Goal: Information Seeking & Learning: Learn about a topic

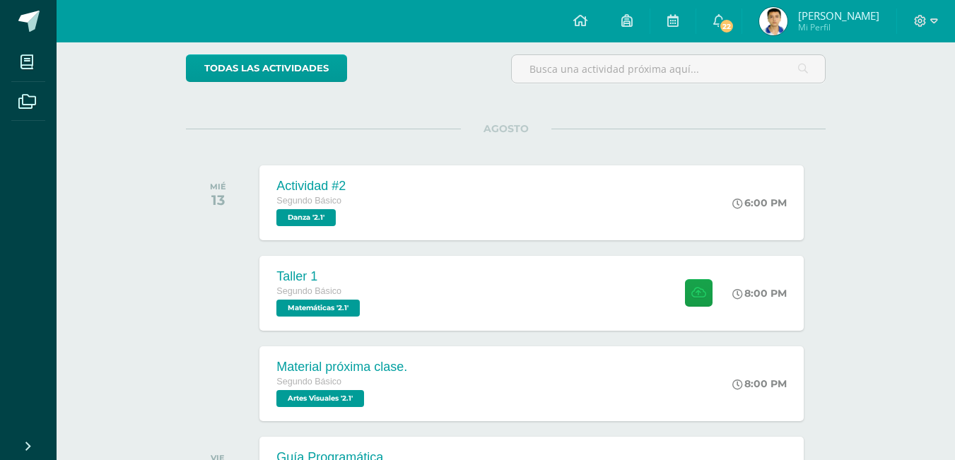
scroll to position [141, 0]
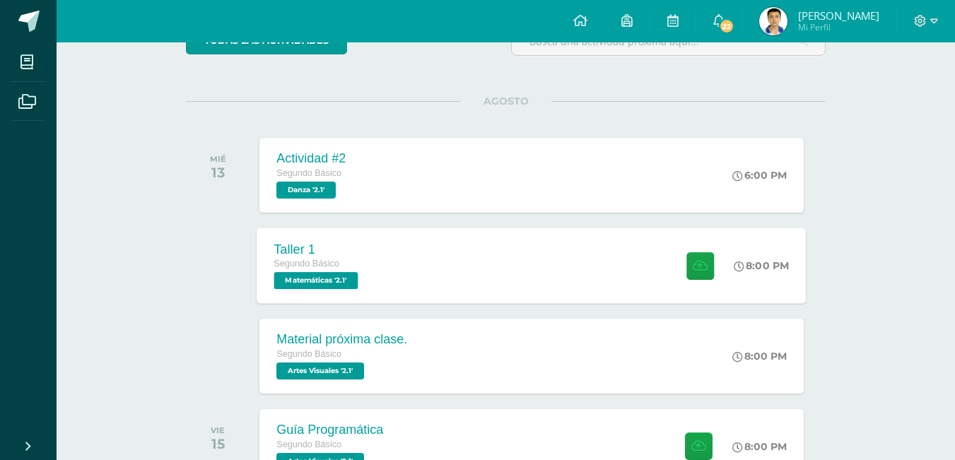
click at [341, 278] on span "Matemáticas '2.1'" at bounding box center [316, 280] width 84 height 17
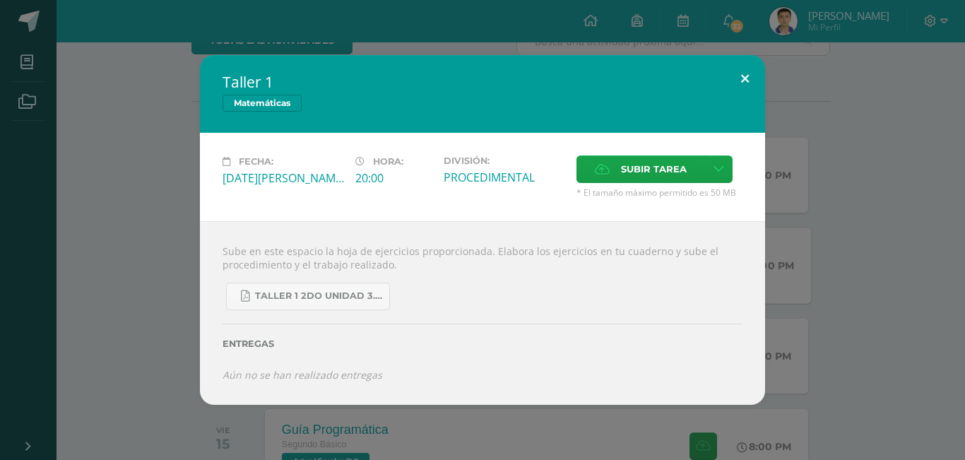
drag, startPoint x: 740, startPoint y: 75, endPoint x: 738, endPoint y: 83, distance: 8.6
click at [738, 82] on button at bounding box center [745, 79] width 40 height 48
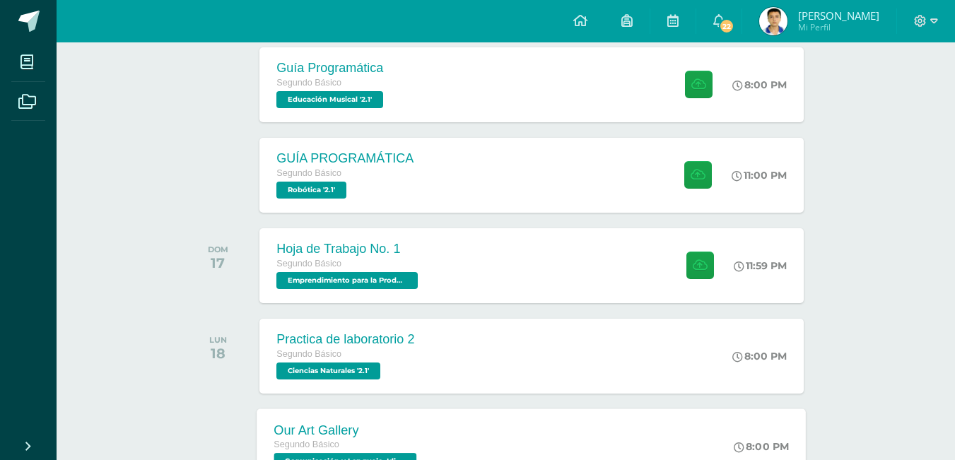
scroll to position [636, 0]
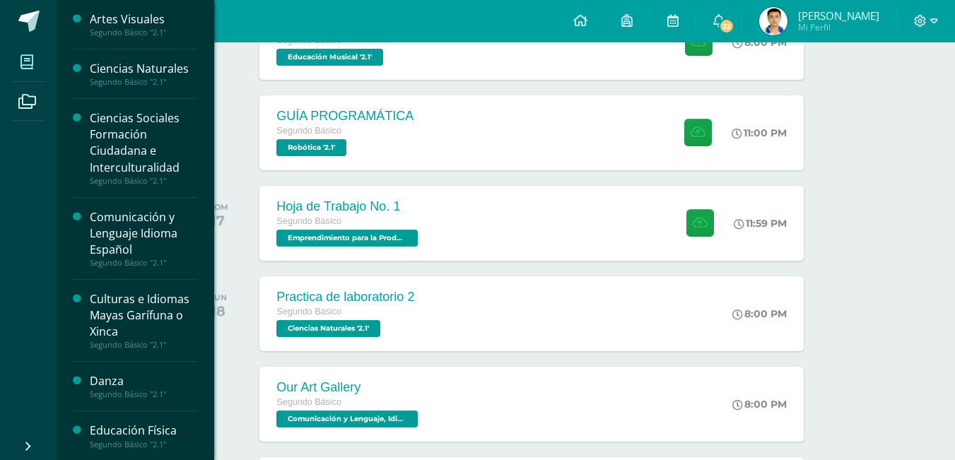
click at [39, 67] on span at bounding box center [27, 62] width 32 height 32
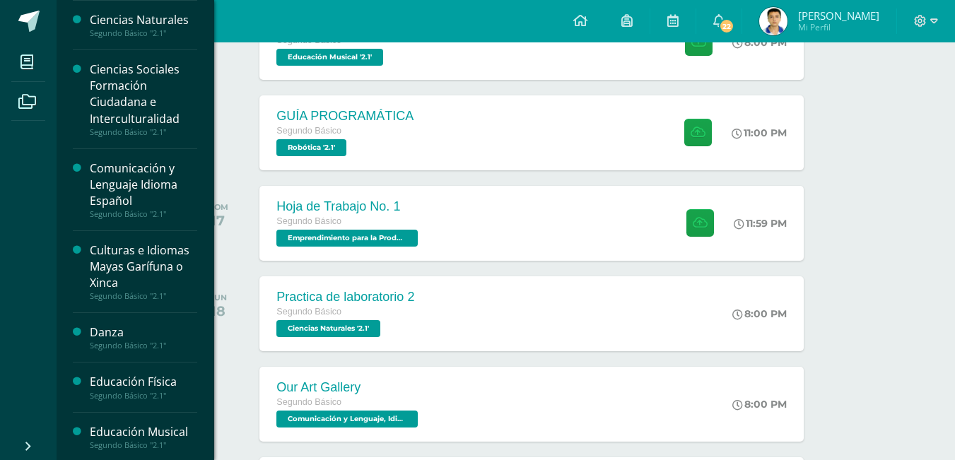
scroll to position [141, 0]
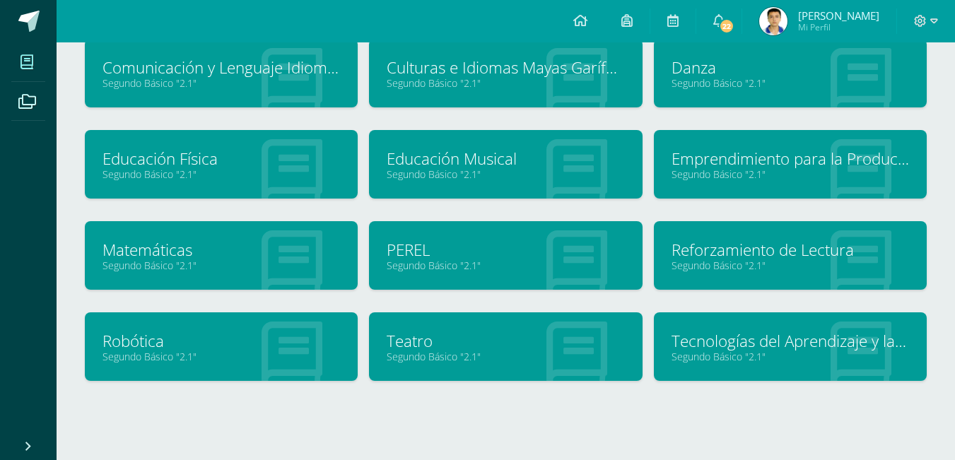
scroll to position [212, 0]
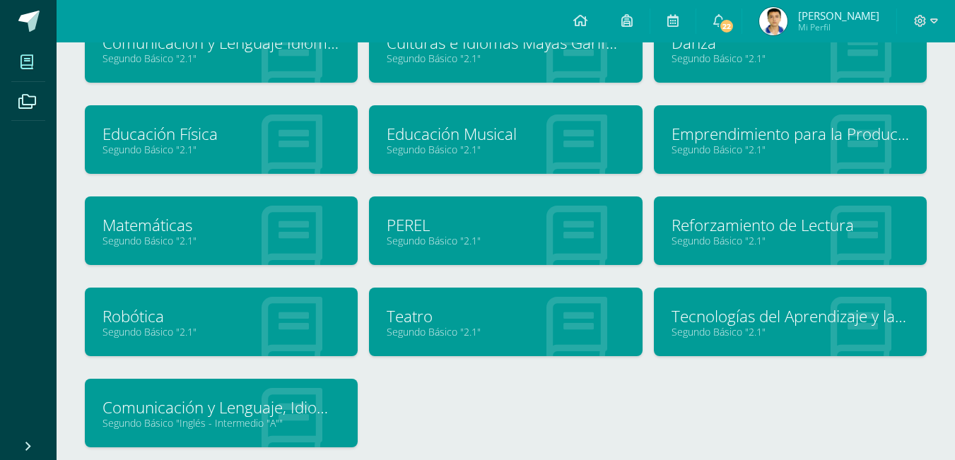
click at [760, 314] on link "Tecnologías del Aprendizaje y la Comunicación" at bounding box center [789, 316] width 237 height 22
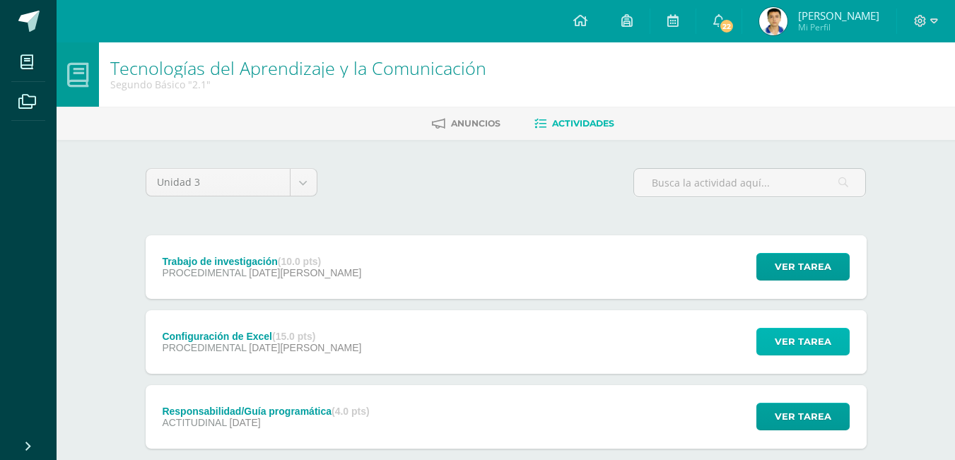
click at [779, 343] on span "Ver tarea" at bounding box center [802, 342] width 57 height 26
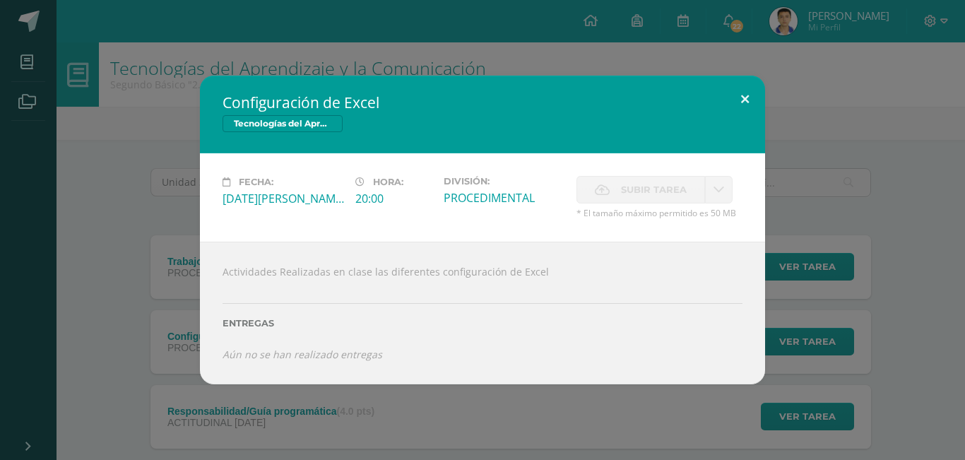
click at [745, 99] on button at bounding box center [745, 100] width 40 height 48
